Goal: Navigation & Orientation: Find specific page/section

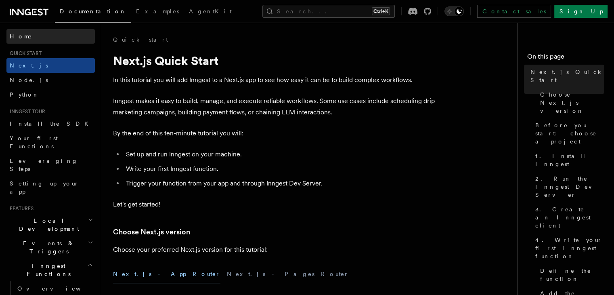
click at [53, 39] on link "Home" at bounding box center [50, 36] width 88 height 15
click at [53, 38] on link "Home" at bounding box center [50, 36] width 88 height 15
drag, startPoint x: 29, startPoint y: 12, endPoint x: 70, endPoint y: 14, distance: 41.2
click at [29, 12] on icon at bounding box center [28, 12] width 6 height 6
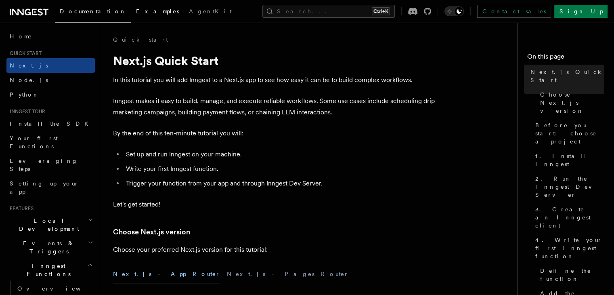
click at [136, 14] on span "Examples" at bounding box center [157, 11] width 43 height 6
click at [131, 17] on link "Examples" at bounding box center [157, 11] width 53 height 19
click at [131, 16] on link "Examples" at bounding box center [157, 11] width 53 height 19
click at [131, 15] on link "Examples" at bounding box center [157, 11] width 53 height 19
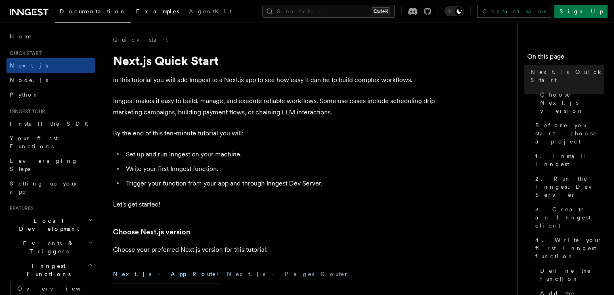
click at [131, 15] on link "Examples" at bounding box center [157, 11] width 53 height 19
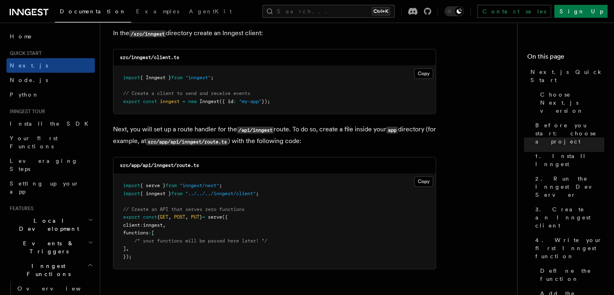
scroll to position [1049, 0]
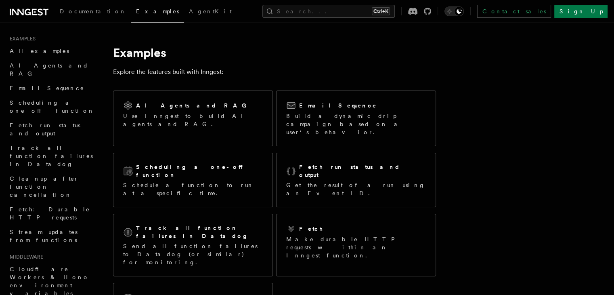
click at [38, 14] on icon at bounding box center [40, 11] width 5 height 7
